Goal: Task Accomplishment & Management: Use online tool/utility

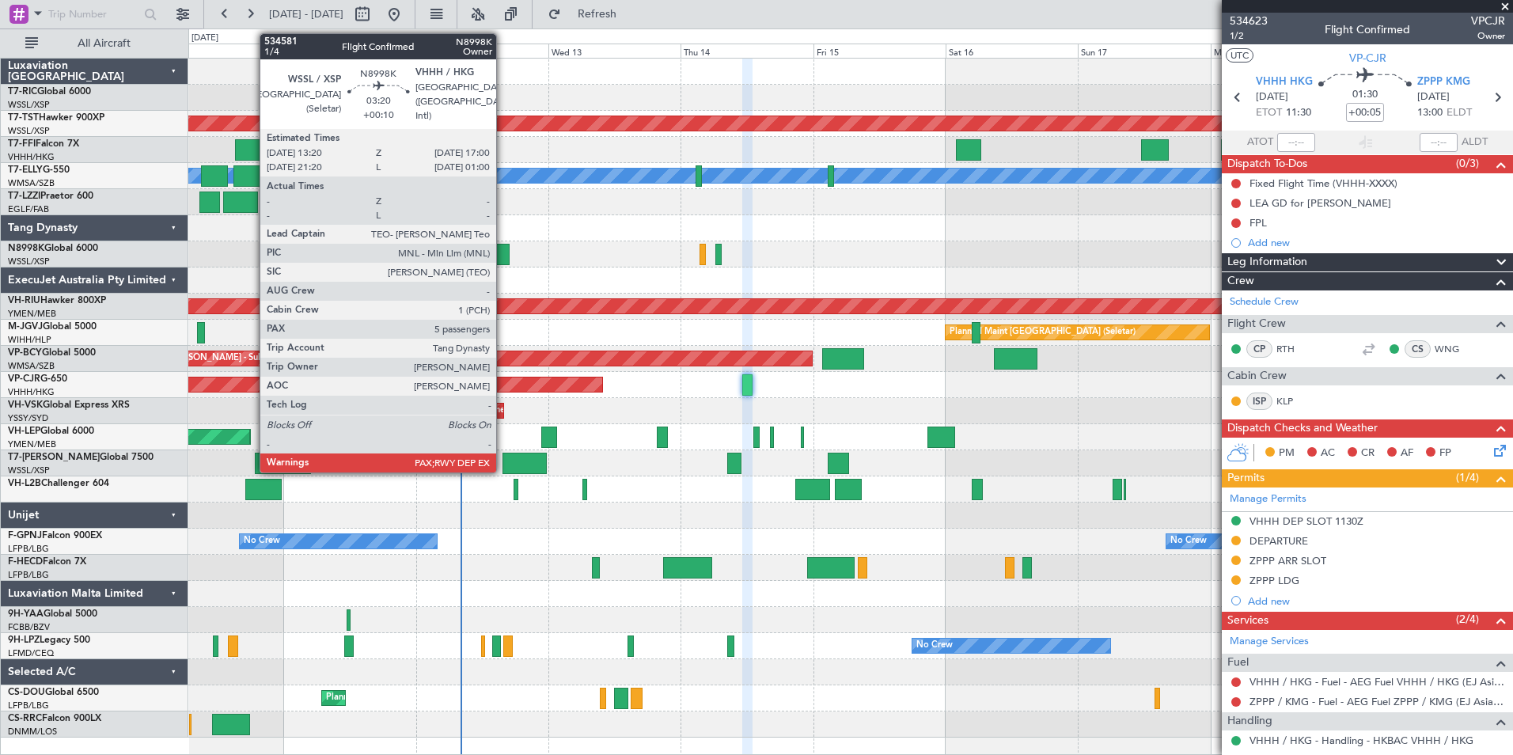
click at [503, 260] on div at bounding box center [499, 254] width 21 height 21
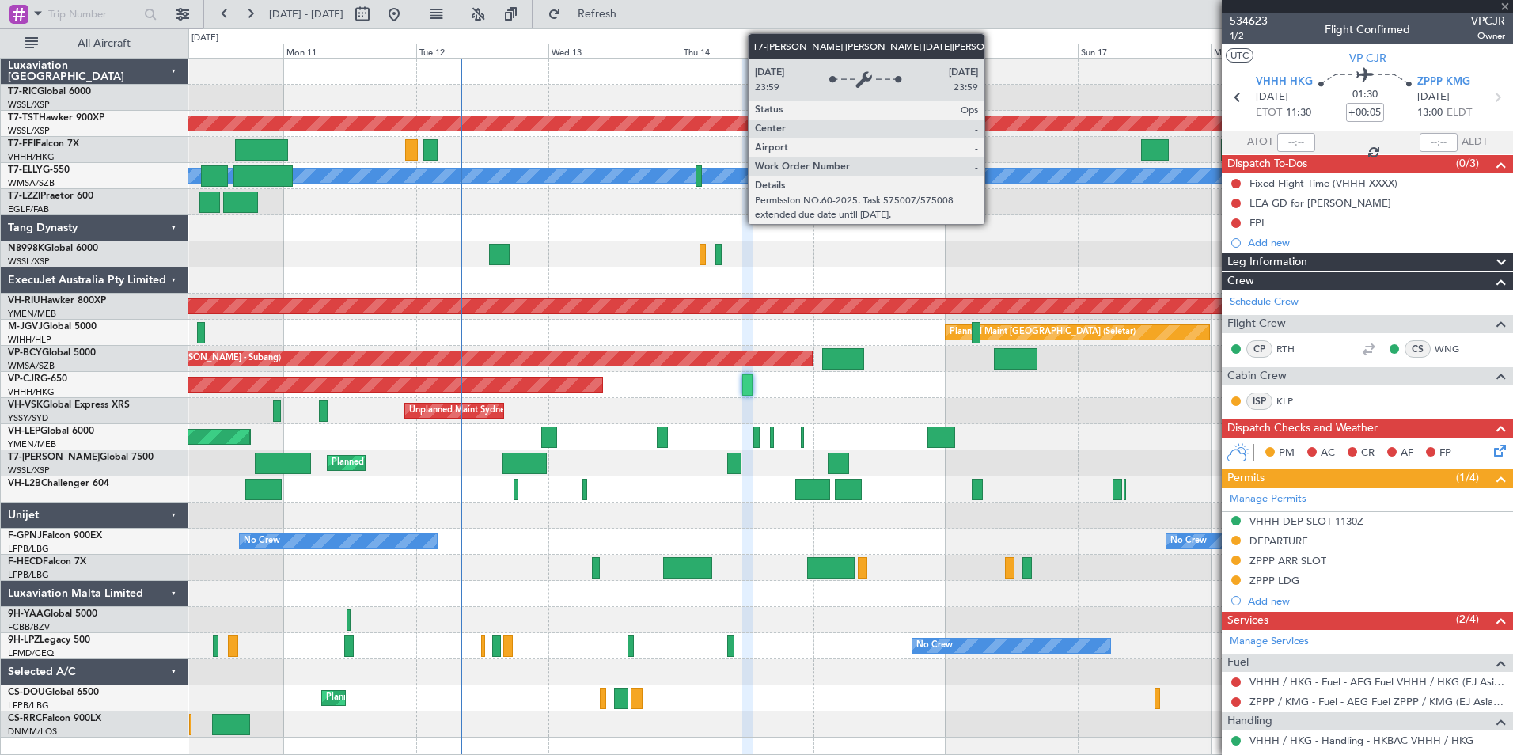
type input "+00:10"
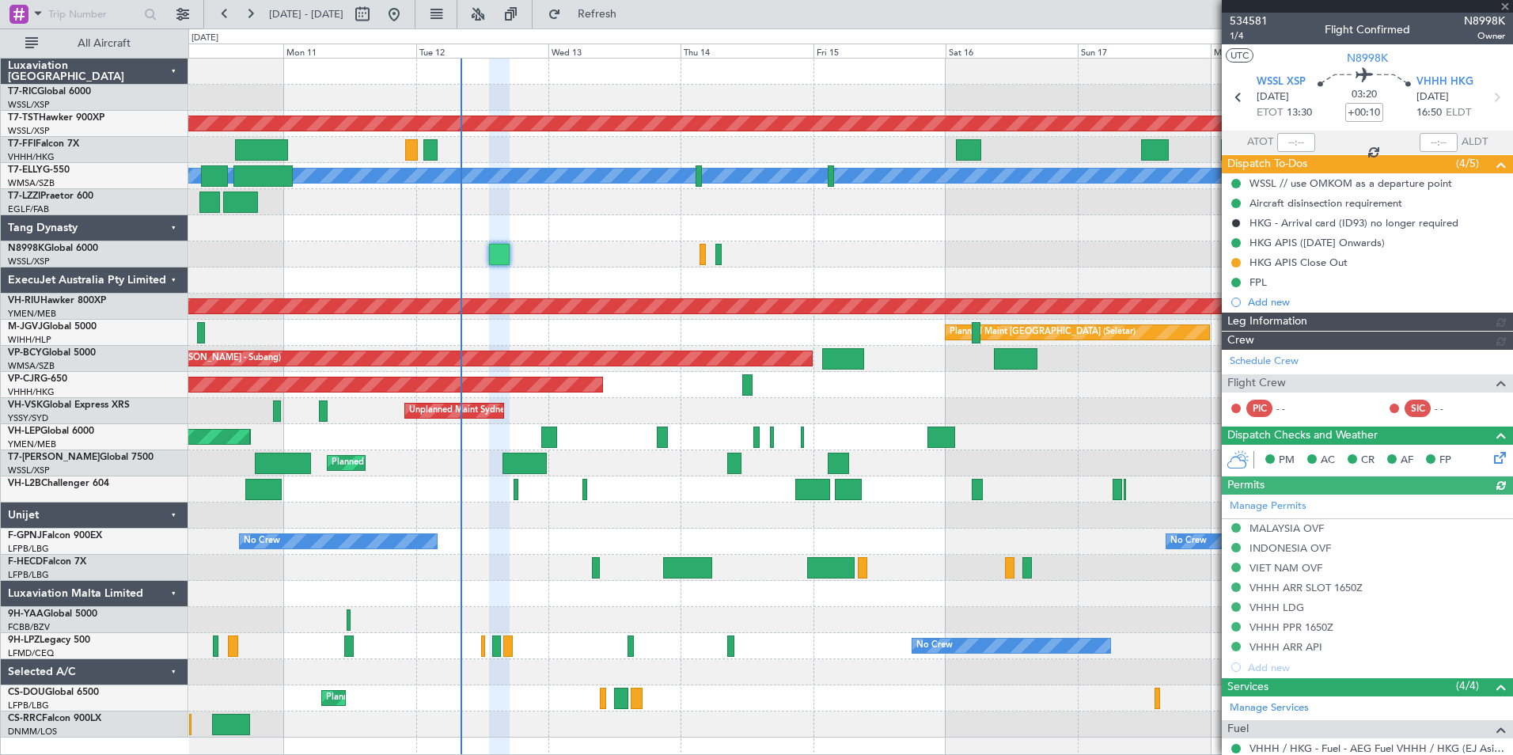
type input "[PERSON_NAME] (BTA)"
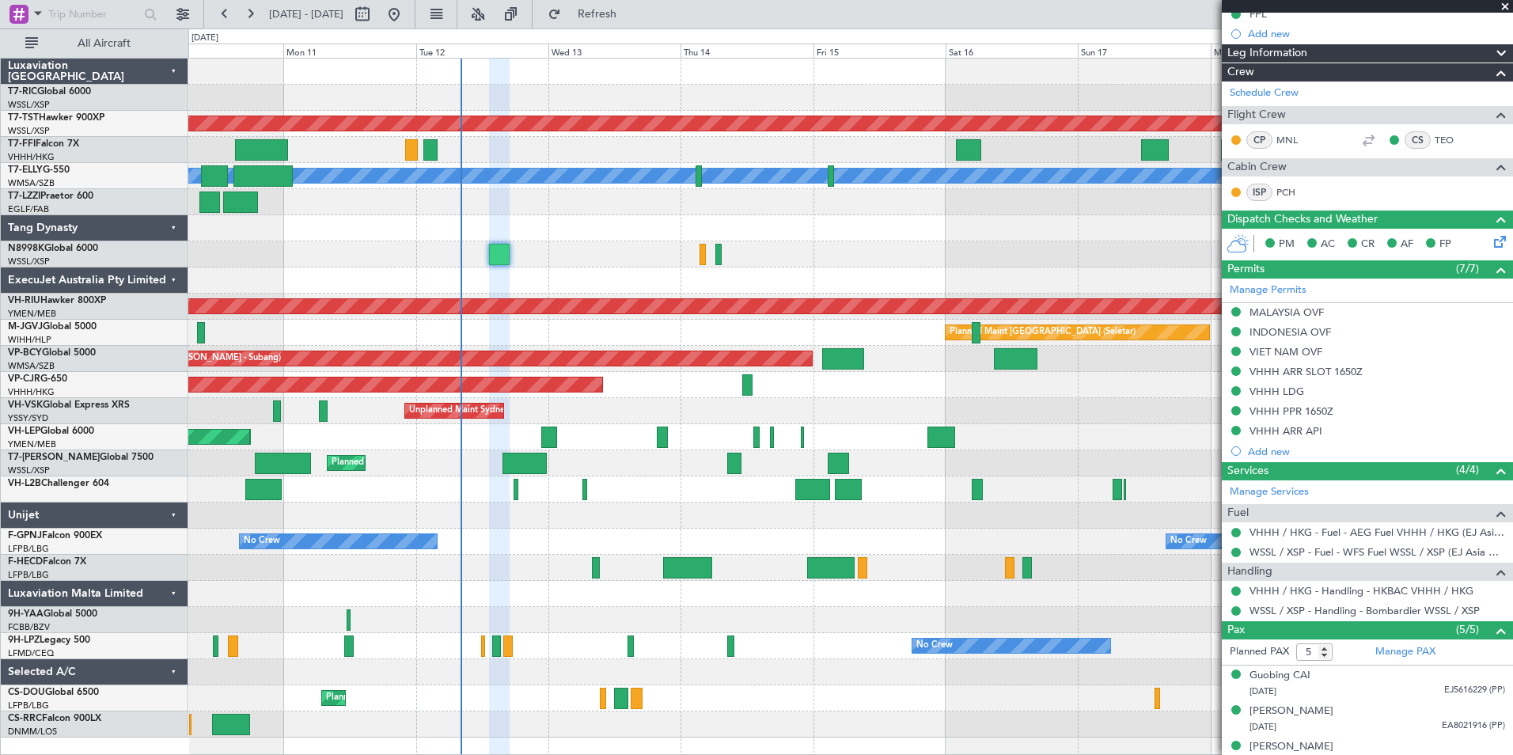
scroll to position [356, 0]
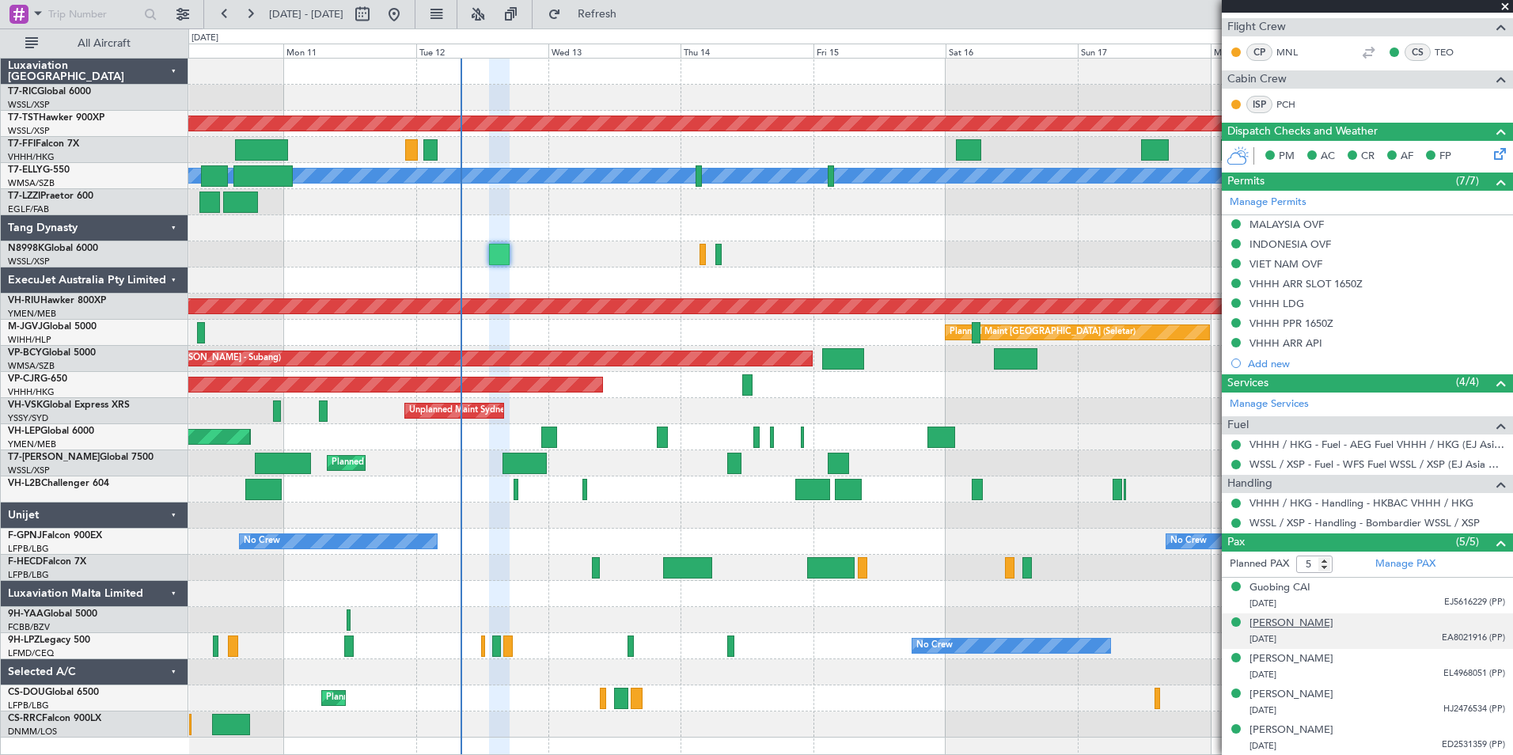
click at [1308, 626] on div "[PERSON_NAME]" at bounding box center [1292, 624] width 84 height 16
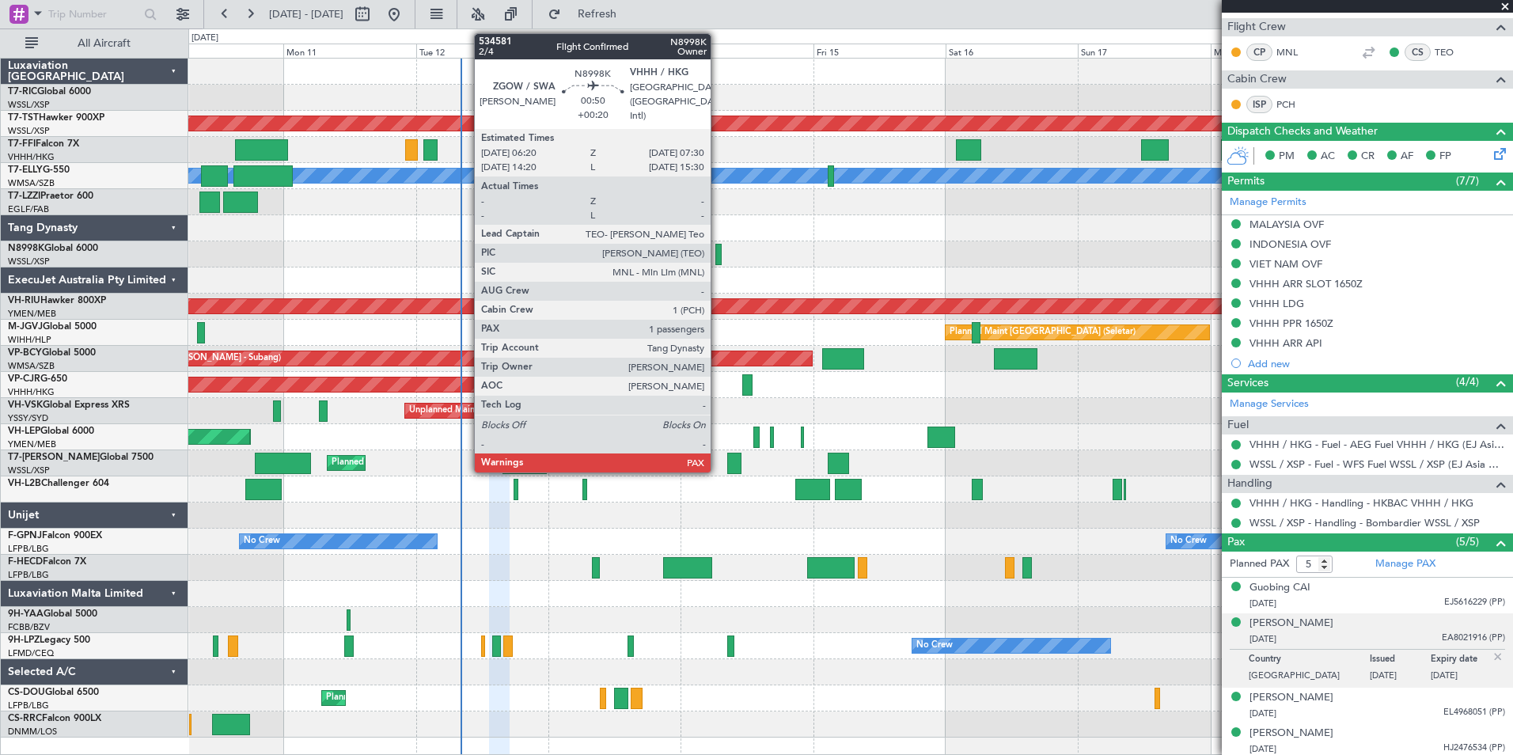
click at [718, 254] on div at bounding box center [718, 254] width 7 height 21
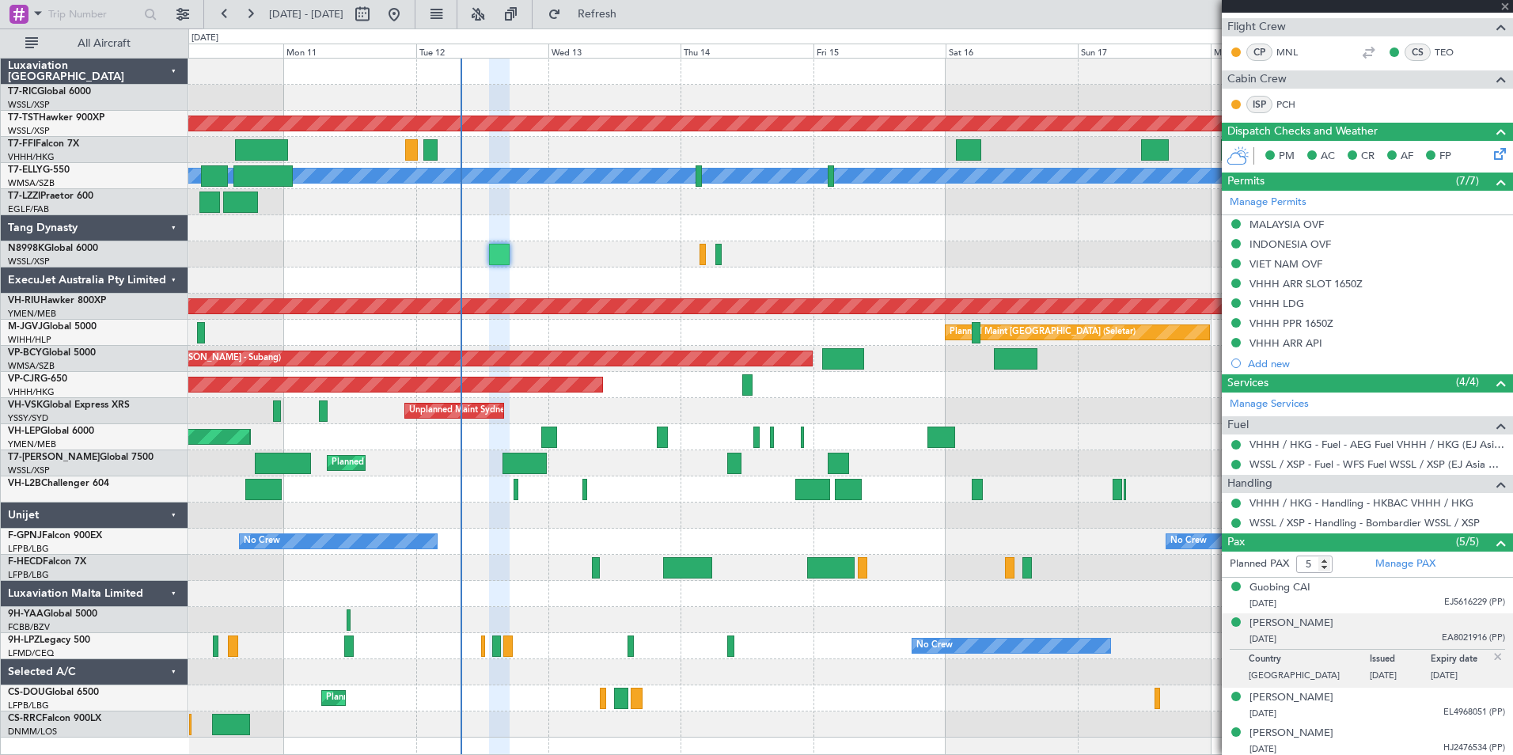
click at [718, 254] on div at bounding box center [718, 254] width 7 height 21
type input "+00:20"
type input "1"
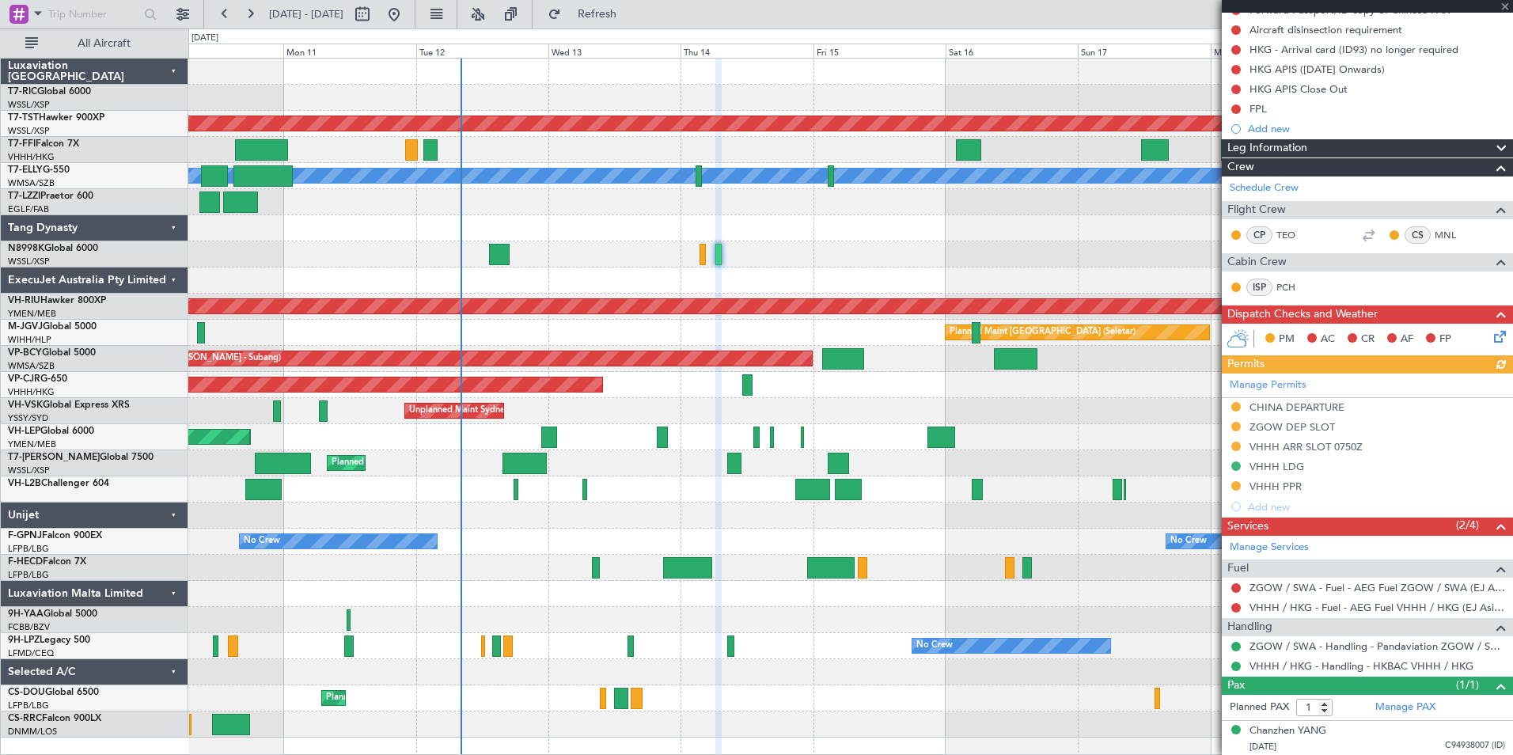
scroll to position [174, 0]
click at [1311, 728] on div "Chanzhen YANG" at bounding box center [1288, 731] width 77 height 16
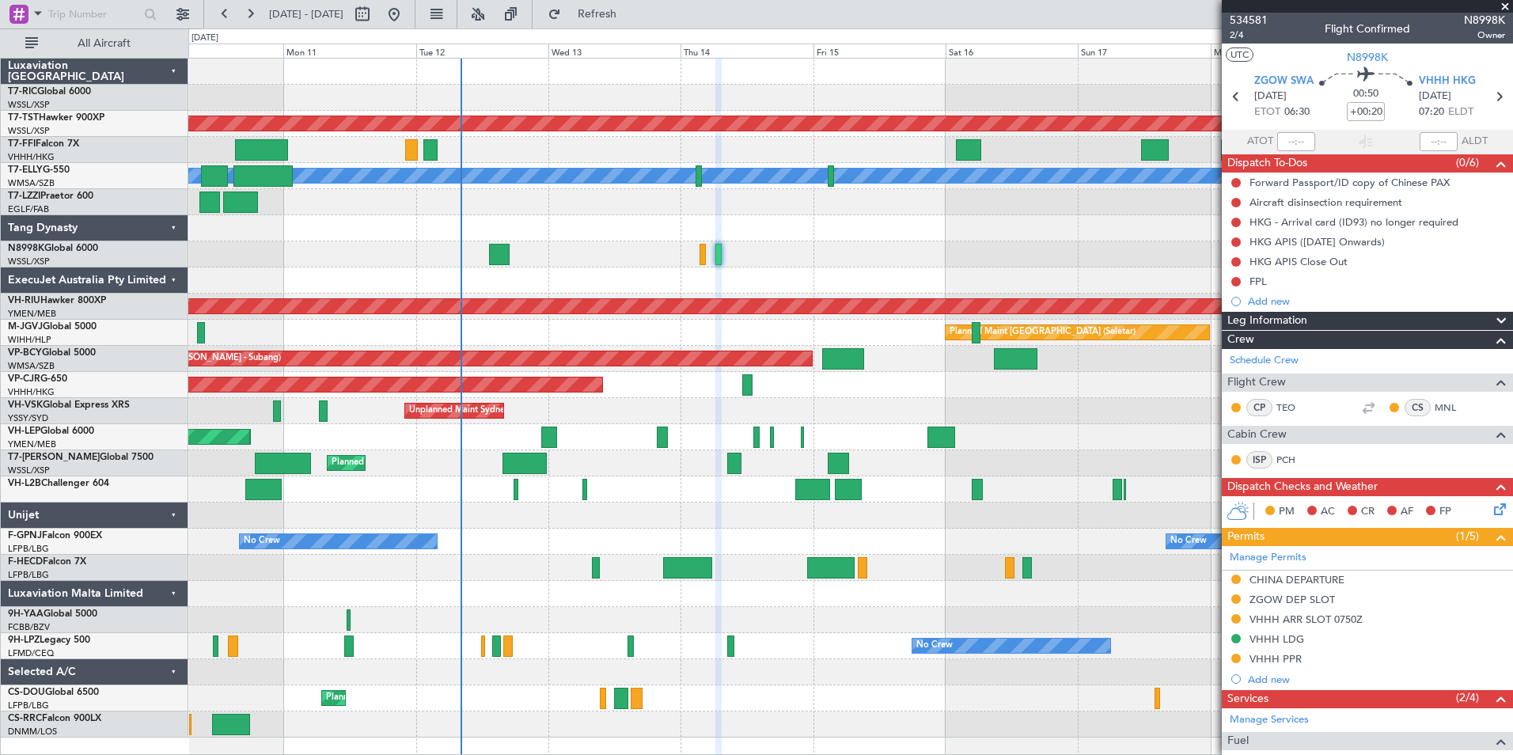
scroll to position [0, 0]
click at [545, 255] on div at bounding box center [850, 254] width 1324 height 26
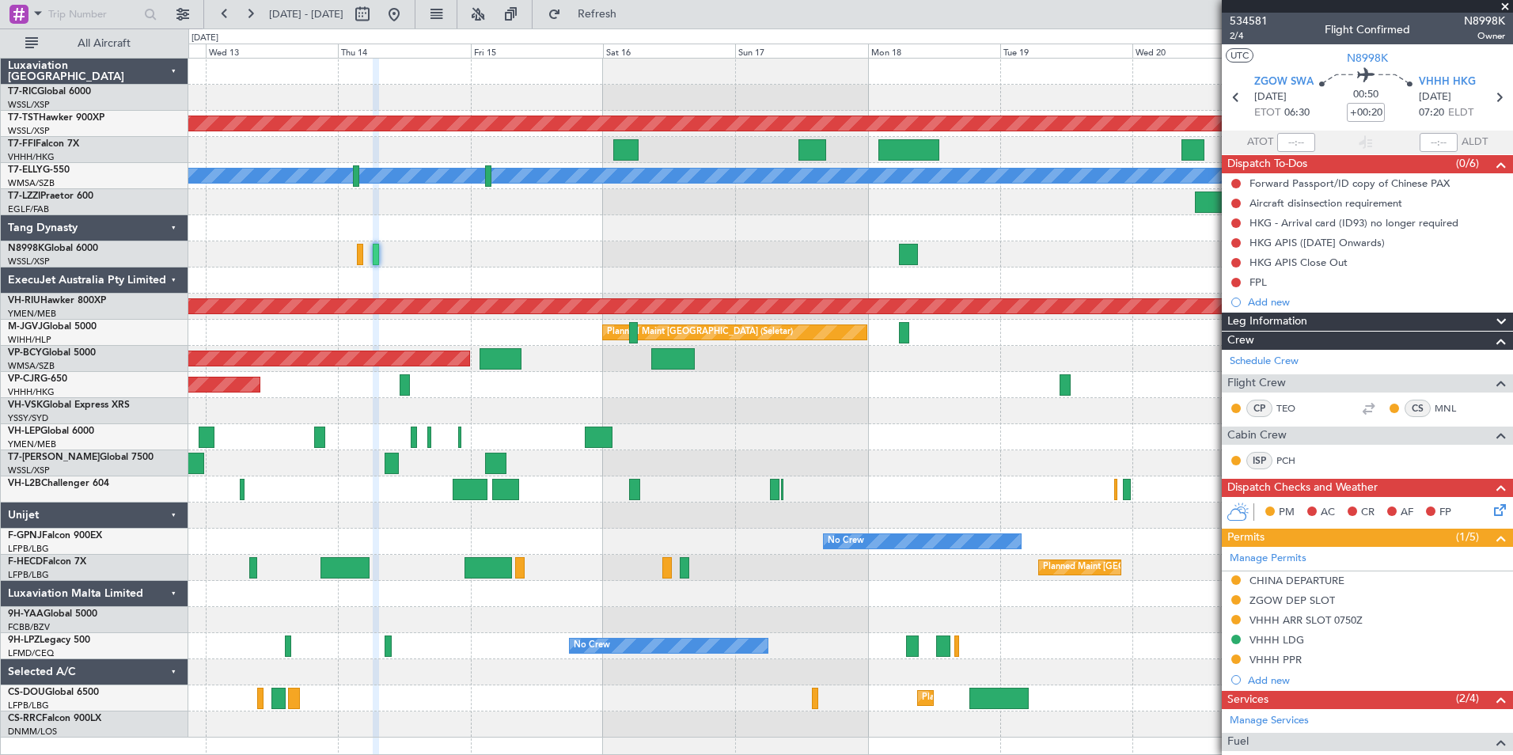
click at [632, 289] on div "Planned Maint [GEOGRAPHIC_DATA] (Seletar) [PERSON_NAME] Planned Maint [GEOGRAPH…" at bounding box center [850, 398] width 1324 height 679
click at [1094, 248] on div at bounding box center [850, 254] width 1324 height 26
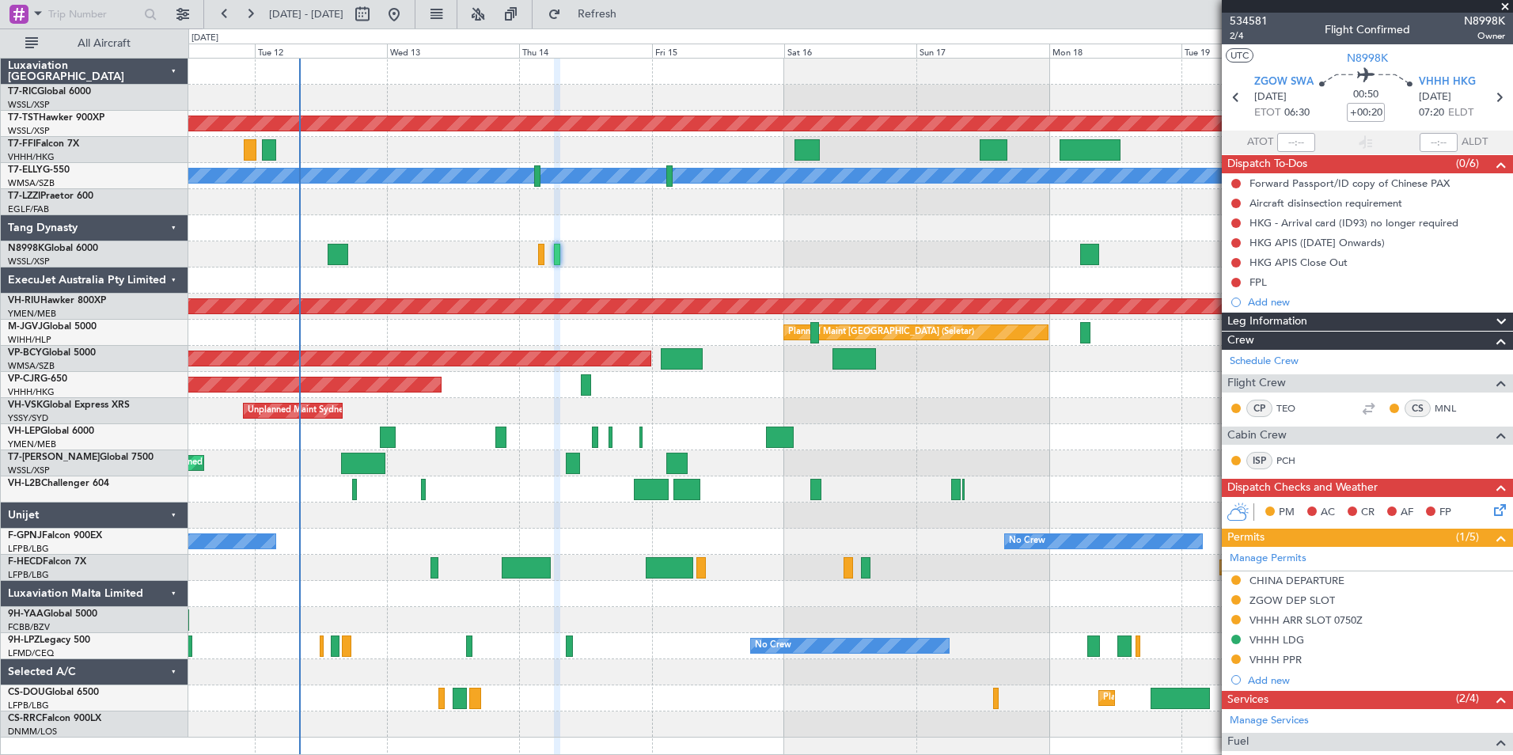
click at [1196, 245] on div at bounding box center [850, 254] width 1324 height 26
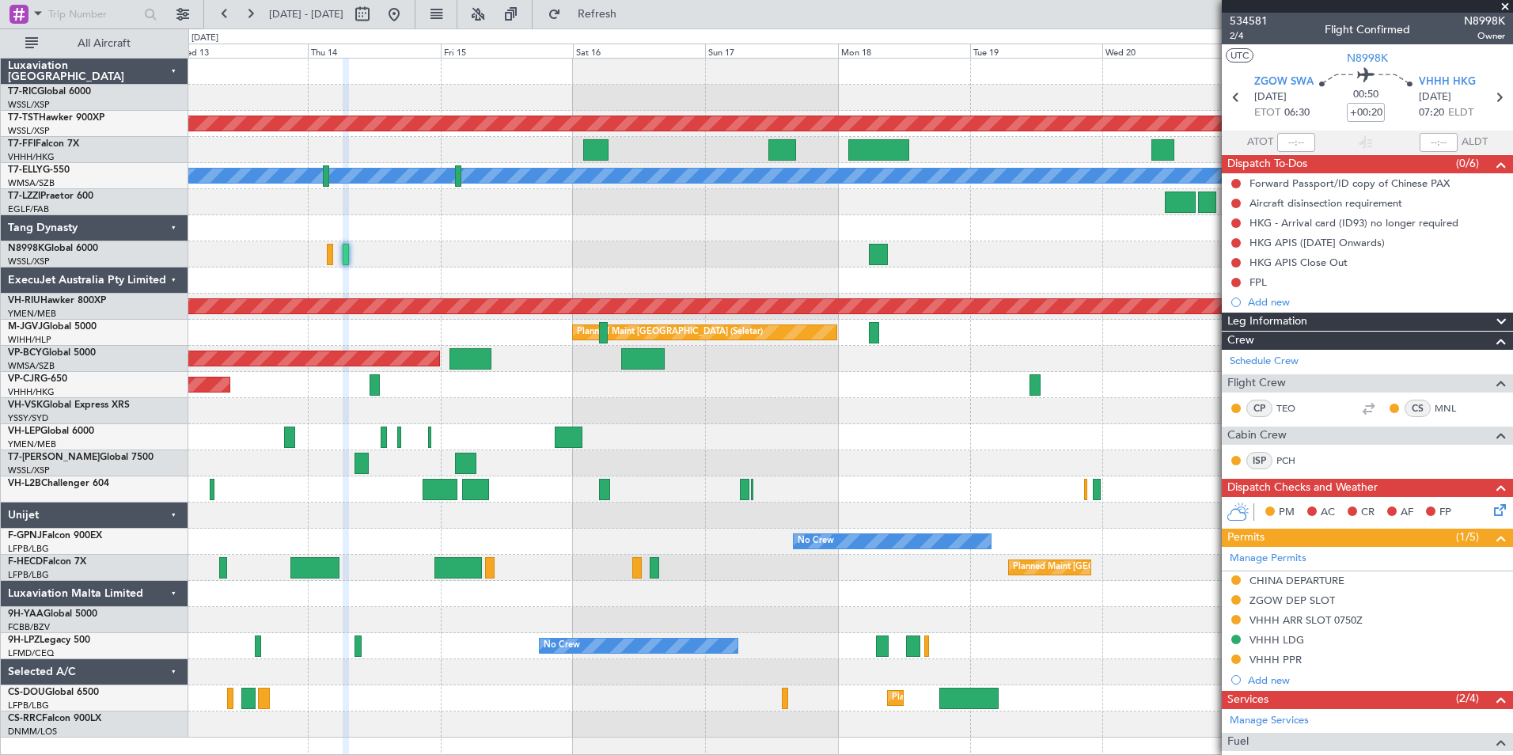
click at [524, 250] on div "Planned Maint [GEOGRAPHIC_DATA] (Seletar) [PERSON_NAME] Planned Maint [GEOGRAPH…" at bounding box center [850, 398] width 1324 height 679
